Goal: Information Seeking & Learning: Learn about a topic

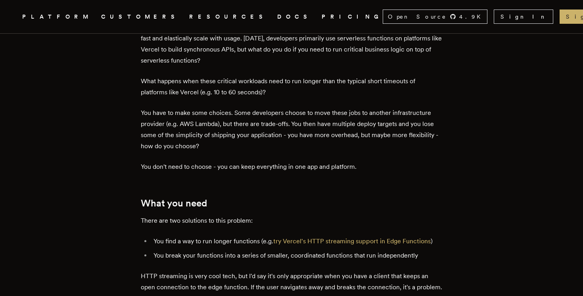
scroll to position [318, 0]
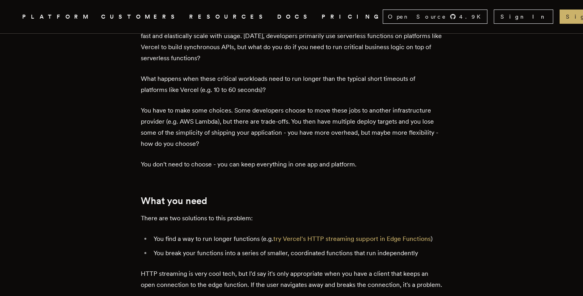
drag, startPoint x: 192, startPoint y: 110, endPoint x: 205, endPoint y: 132, distance: 25.2
click at [198, 123] on p "You have to make some choices. Some developers choose to move these jobs to ano…" at bounding box center [291, 127] width 301 height 44
click at [205, 132] on p "You have to make some choices. Some developers choose to move these jobs to ano…" at bounding box center [291, 127] width 301 height 44
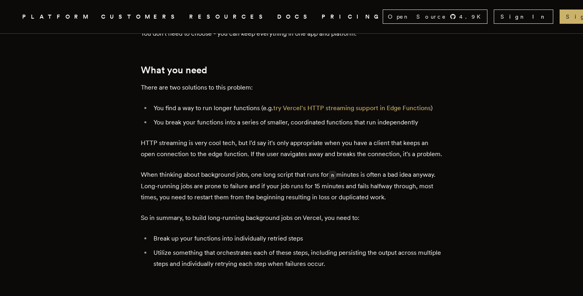
scroll to position [447, 0]
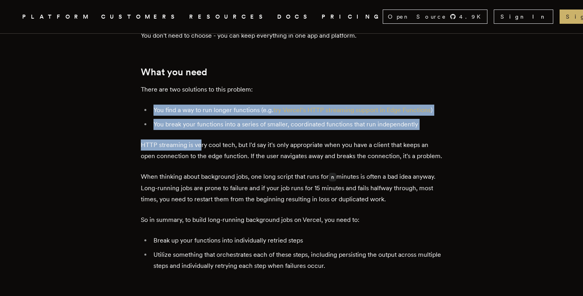
drag, startPoint x: 200, startPoint y: 127, endPoint x: 210, endPoint y: 144, distance: 19.5
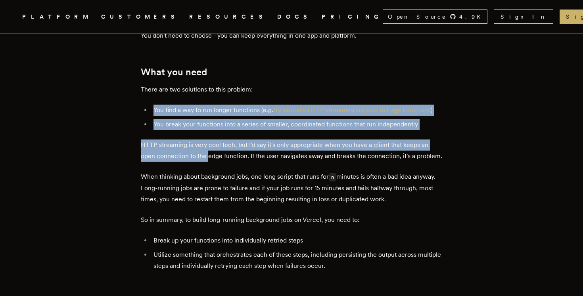
click at [210, 145] on p "HTTP streaming is very cool tech, but I'd say it's only appropriate when you ha…" at bounding box center [291, 151] width 301 height 22
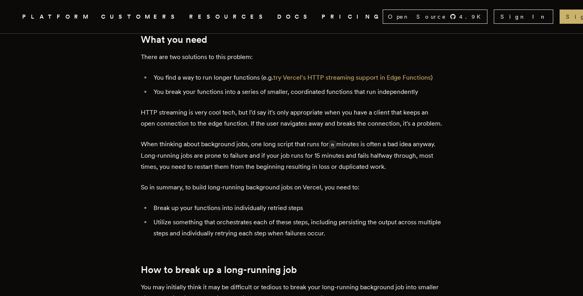
scroll to position [491, 0]
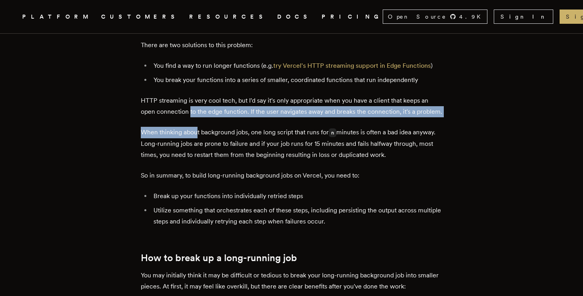
drag, startPoint x: 192, startPoint y: 107, endPoint x: 204, endPoint y: 158, distance: 52.5
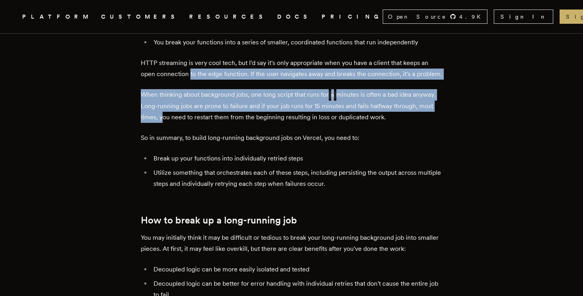
scroll to position [532, 0]
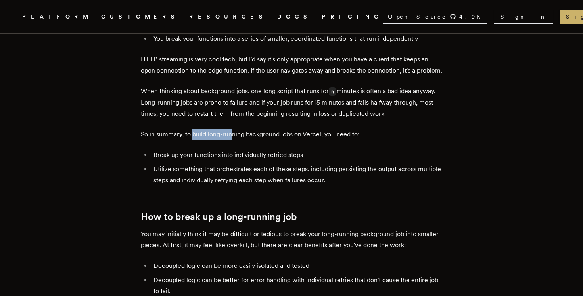
drag, startPoint x: 199, startPoint y: 142, endPoint x: 275, endPoint y: 146, distance: 76.3
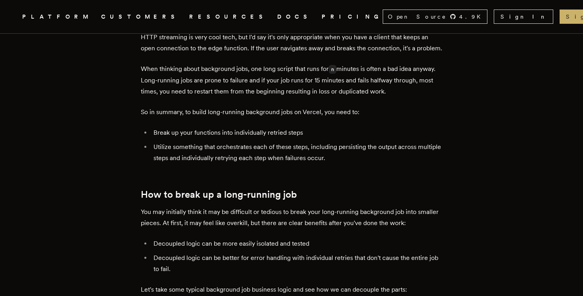
scroll to position [558, 0]
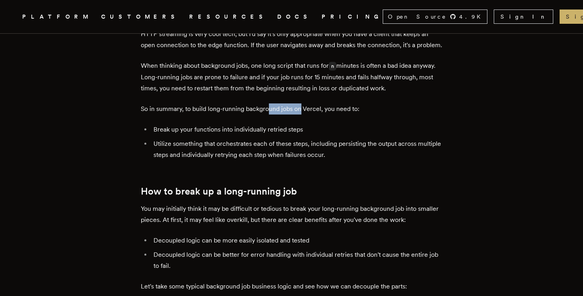
drag, startPoint x: 271, startPoint y: 109, endPoint x: 356, endPoint y: 122, distance: 85.4
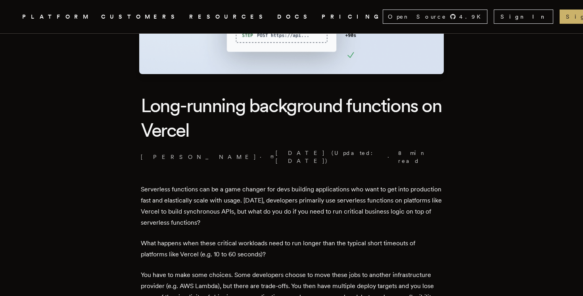
scroll to position [0, 0]
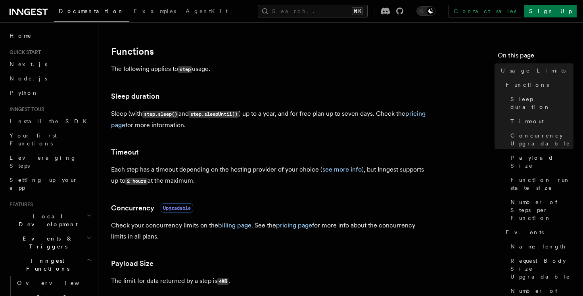
scroll to position [107, 0]
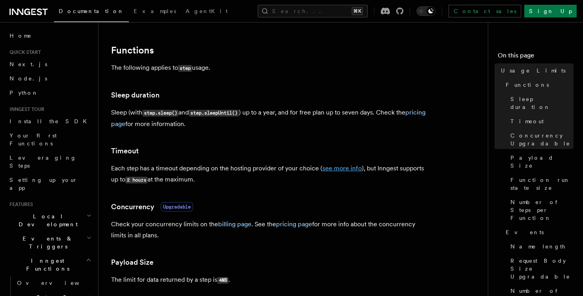
click at [337, 168] on link "see more info" at bounding box center [341, 169] width 39 height 8
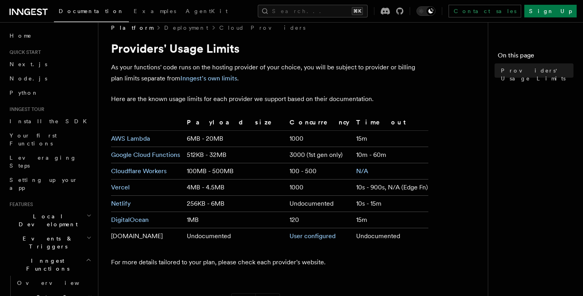
scroll to position [31, 0]
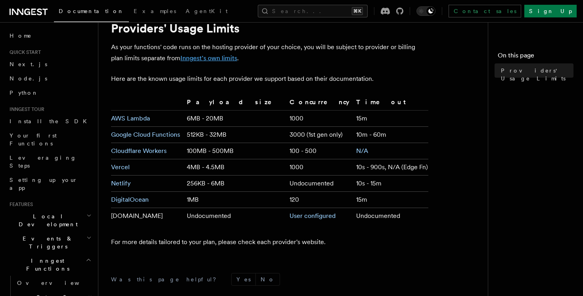
click at [187, 59] on link "Inngest's own limits" at bounding box center [208, 58] width 57 height 8
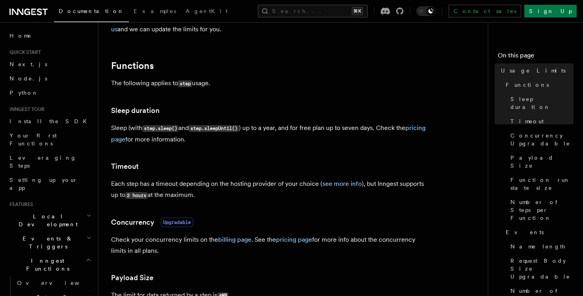
scroll to position [104, 0]
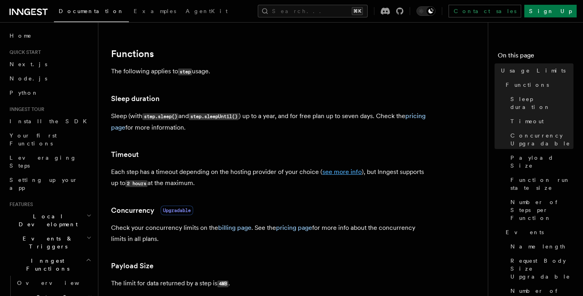
click at [348, 172] on link "see more info" at bounding box center [341, 172] width 39 height 8
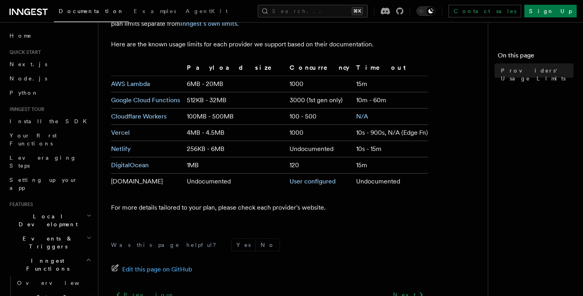
scroll to position [67, 0]
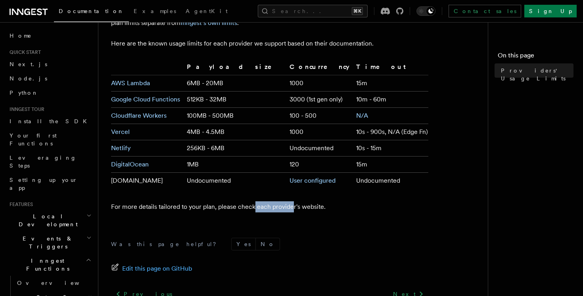
drag, startPoint x: 252, startPoint y: 209, endPoint x: 290, endPoint y: 209, distance: 38.1
click at [290, 209] on p "For more details tailored to your plan, please check each provider's website." at bounding box center [269, 206] width 317 height 11
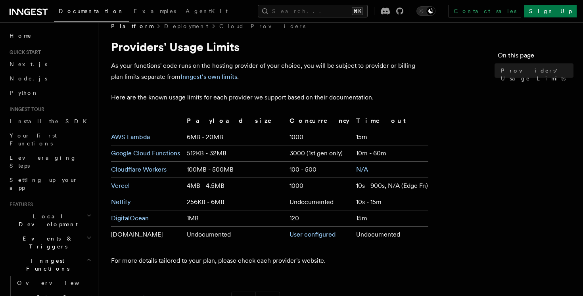
scroll to position [0, 0]
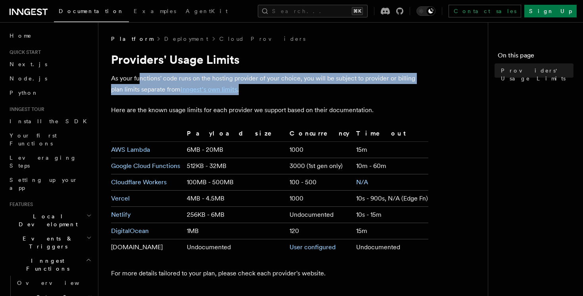
drag, startPoint x: 138, startPoint y: 78, endPoint x: 262, endPoint y: 93, distance: 125.0
click at [262, 93] on p "As your functions' code runs on the hosting provider of your choice, you will b…" at bounding box center [269, 84] width 317 height 22
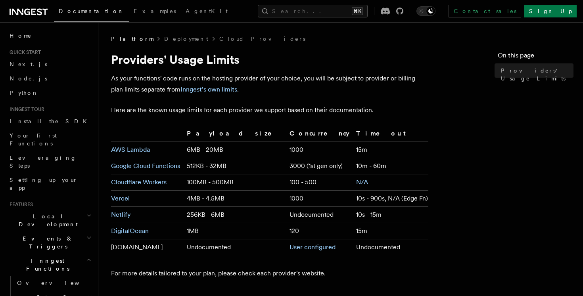
scroll to position [10, 0]
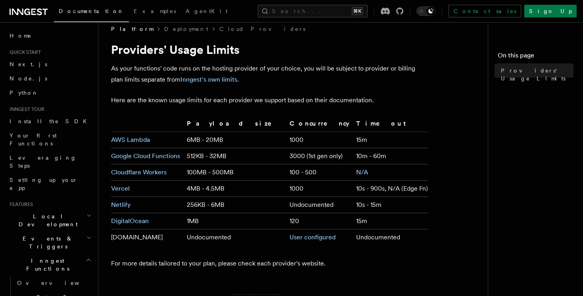
click at [270, 97] on p "Here are the known usage limits for each provider we support based on their doc…" at bounding box center [269, 100] width 317 height 11
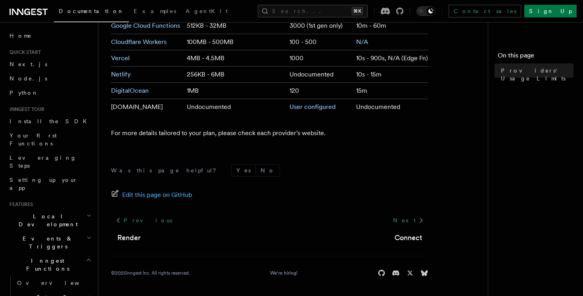
scroll to position [134, 0]
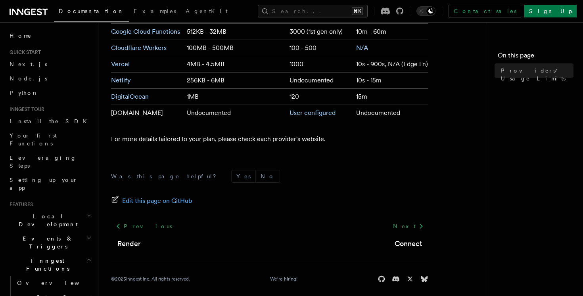
click at [88, 293] on icon "button" at bounding box center [89, 296] width 3 height 6
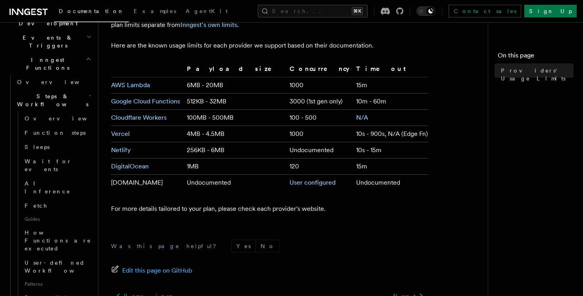
scroll to position [0, 0]
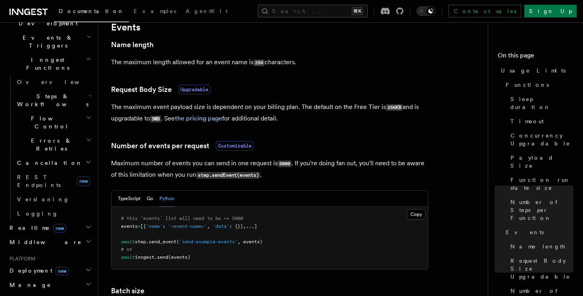
scroll to position [829, 0]
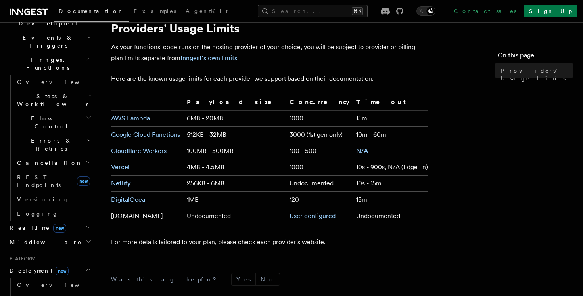
scroll to position [107, 0]
